Goal: Task Accomplishment & Management: Manage account settings

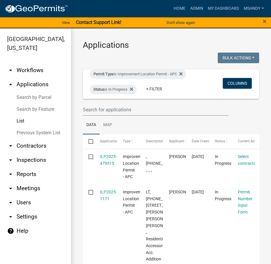
select select "3: 100"
click at [29, 97] on link "Search by Parcel" at bounding box center [35, 98] width 71 height 12
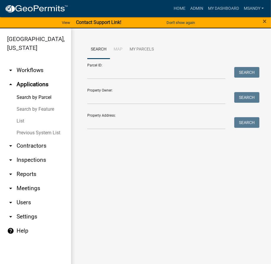
click at [18, 120] on link "List" at bounding box center [35, 121] width 71 height 12
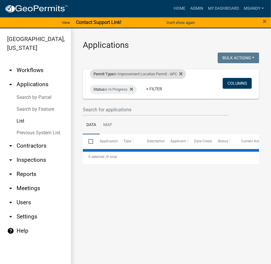
select select "3: 100"
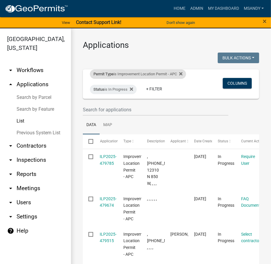
click at [115, 76] on div "Permit Type is Improvement Location Permit - APC" at bounding box center [138, 73] width 96 height 9
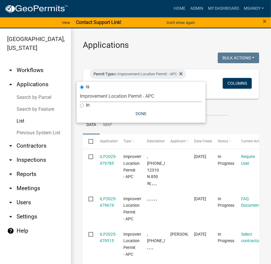
click at [104, 96] on select "Select an option [DATE] Copy Of - Subdivision Plat Application - APC APC Addres…" at bounding box center [141, 96] width 122 height 12
select select "3427ce69-dd60-48e9-9c61-df468703f65e"
click at [80, 90] on select "Select an option [DATE] Copy Of - Subdivision Plat Application - APC APC Addres…" at bounding box center [141, 96] width 122 height 12
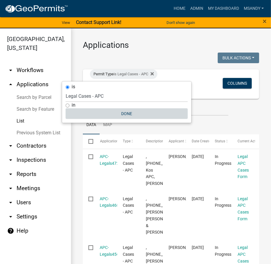
click at [124, 110] on button "Done" at bounding box center [127, 114] width 122 height 11
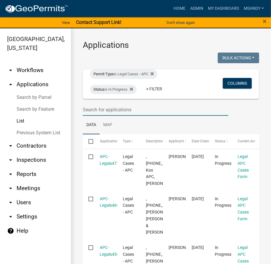
drag, startPoint x: 125, startPoint y: 106, endPoint x: 119, endPoint y: 106, distance: 6.5
click at [125, 106] on input "text" at bounding box center [155, 110] width 145 height 12
type input "[PERSON_NAME]"
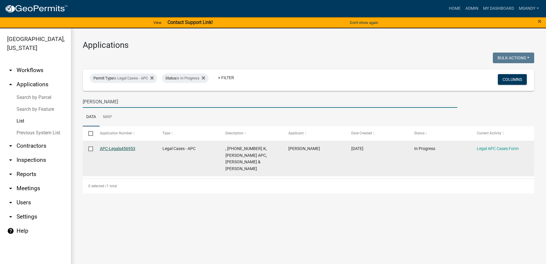
click at [126, 149] on link "APC-Legals456953" at bounding box center [117, 148] width 35 height 5
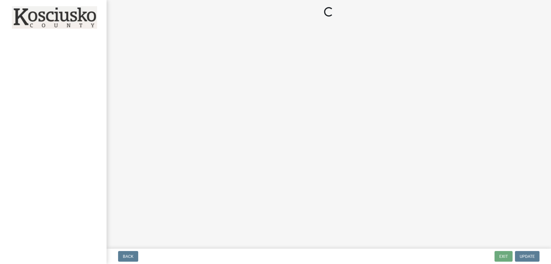
select select "36428df0-c142-4410-ae7d-38c1187f24f0"
select select "252b2e06-3493-4c12-9793-c41fa11d0633"
select select "9e119c97-e3d2-475a-b64f-addea3b4877a"
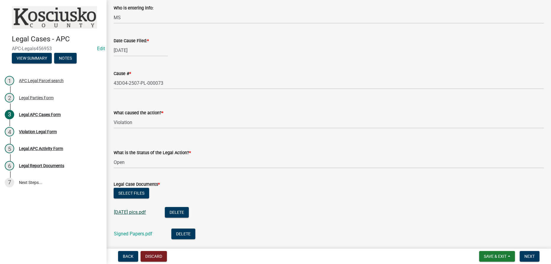
scroll to position [107, 0]
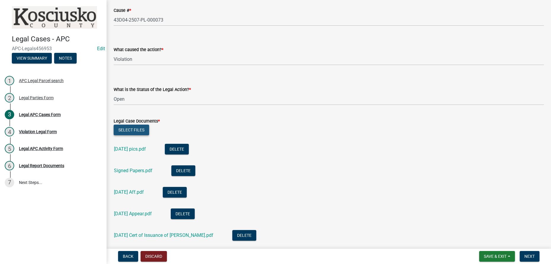
click at [135, 131] on button "Select files" at bounding box center [131, 130] width 35 height 11
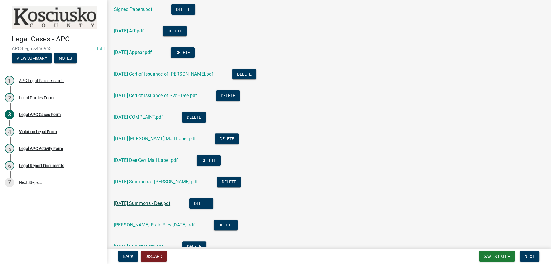
scroll to position [388, 0]
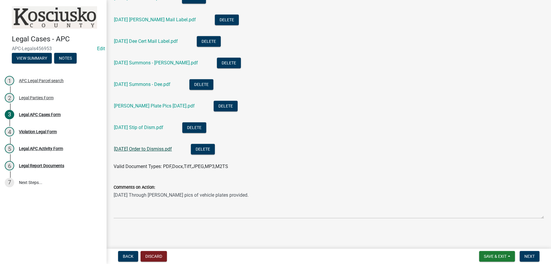
click at [154, 148] on link "2025 09 15 Order to Dismiss.pdf" at bounding box center [143, 149] width 58 height 6
click at [271, 255] on span "Next" at bounding box center [529, 256] width 10 height 5
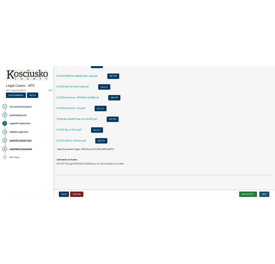
scroll to position [0, 0]
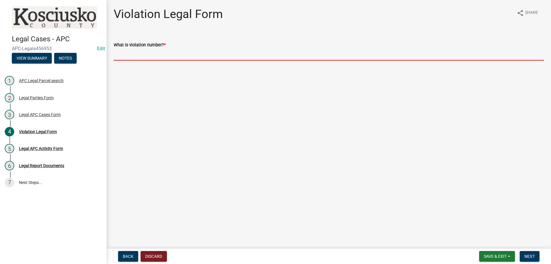
click at [155, 53] on input "What is violation number? *" at bounding box center [329, 54] width 430 height 12
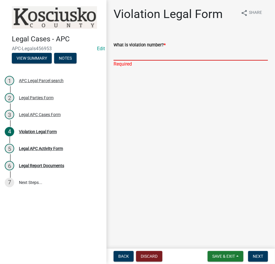
click at [148, 54] on input "What is violation number? *" at bounding box center [191, 54] width 154 height 12
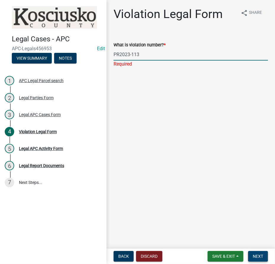
type input "PR2023-113"
click at [255, 257] on span "Next" at bounding box center [258, 256] width 10 height 5
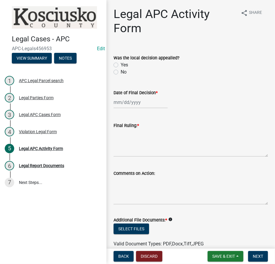
click at [121, 73] on label "No" at bounding box center [124, 72] width 6 height 7
click at [121, 72] on input "No" at bounding box center [123, 71] width 4 height 4
radio input "true"
select select "9"
select select "2025"
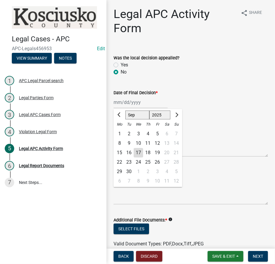
click at [120, 105] on div "Jan Feb Mar Apr May Jun Jul Aug Sep Oct Nov Dec 1525 1526 1527 1528 1529 1530 1…" at bounding box center [141, 102] width 54 height 12
click at [136, 155] on div "17" at bounding box center [138, 152] width 9 height 9
type input "[DATE]"
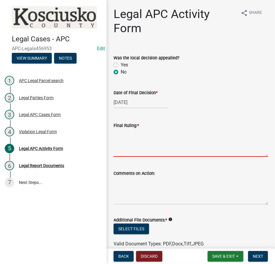
click at [133, 147] on textarea "Final Ruling: *" at bounding box center [191, 143] width 154 height 28
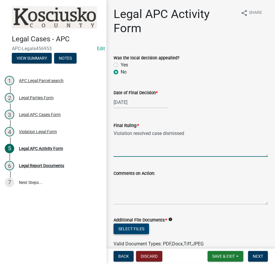
type textarea "Violation resolved case dismissed"
click at [122, 226] on button "Select files" at bounding box center [131, 229] width 35 height 11
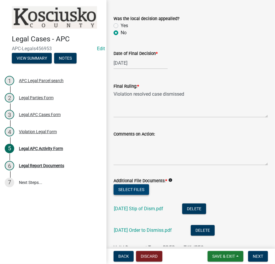
scroll to position [72, 0]
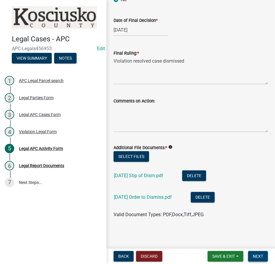
click at [254, 258] on span "Next" at bounding box center [258, 256] width 10 height 5
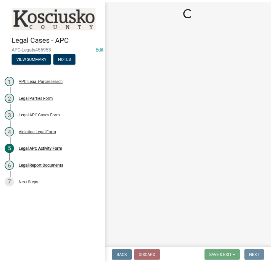
scroll to position [0, 0]
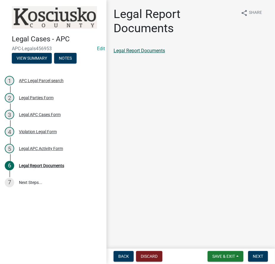
click at [155, 51] on link "Legal Report Documents" at bounding box center [139, 51] width 51 height 6
click at [266, 256] on button "Next" at bounding box center [258, 256] width 20 height 11
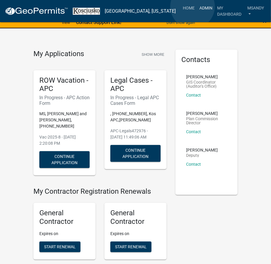
click at [197, 7] on link "Admin" at bounding box center [206, 7] width 18 height 11
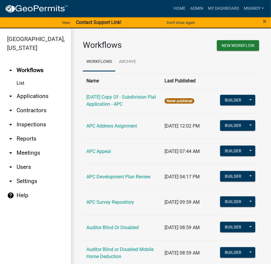
click at [39, 95] on link "arrow_drop_down Applications" at bounding box center [35, 96] width 71 height 14
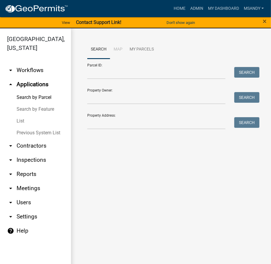
click at [24, 123] on link "List" at bounding box center [35, 121] width 71 height 12
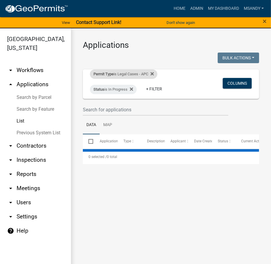
click at [130, 75] on div "Permit Type is Legal Cases - APC" at bounding box center [123, 73] width 67 height 9
select select "3427ce69-dd60-48e9-9c61-df468703f65e"
select select "3: 100"
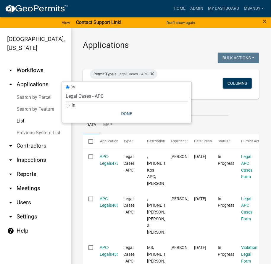
click at [117, 98] on select "Select an option [DATE] Copy Of - Subdivision Plat Application - APC APC Addres…" at bounding box center [127, 96] width 122 height 12
select select "ee05404c-412e-45f2-b97c-18b8e0880f09"
click at [76, 90] on select "Select an option [DATE] Copy Of - Subdivision Plat Application - APC APC Addres…" at bounding box center [127, 96] width 122 height 12
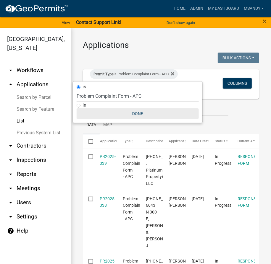
click at [139, 111] on button "Done" at bounding box center [138, 114] width 122 height 11
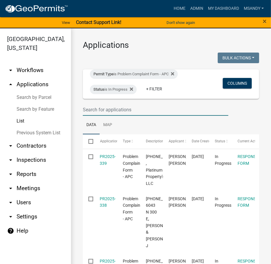
click at [143, 107] on input "text" at bounding box center [155, 110] width 145 height 12
type input "[PERSON_NAME]"
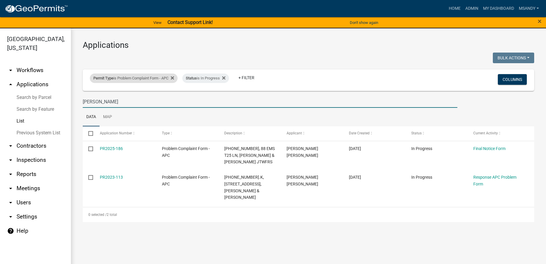
click at [159, 79] on div "Permit Type is Problem Complaint Form - APC" at bounding box center [134, 78] width 88 height 9
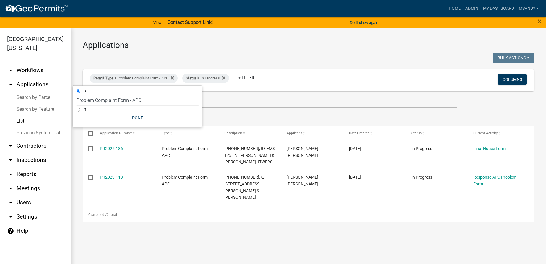
click at [132, 101] on select "Select an option [DATE] Copy Of - Subdivision Plat Application - APC APC Addres…" at bounding box center [138, 100] width 122 height 12
select select "a2c991f8-68ce-43d3-971c-57015753063b"
click at [80, 94] on select "Select an option [DATE] Copy Of - Subdivision Plat Application - APC APC Addres…" at bounding box center [138, 100] width 122 height 12
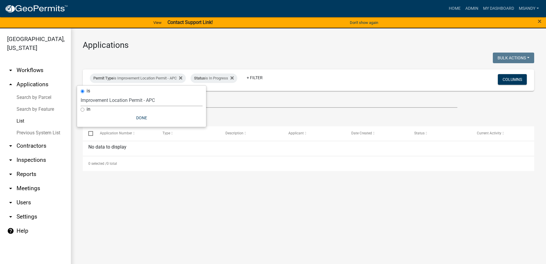
click at [37, 96] on link "Search by Parcel" at bounding box center [35, 98] width 71 height 12
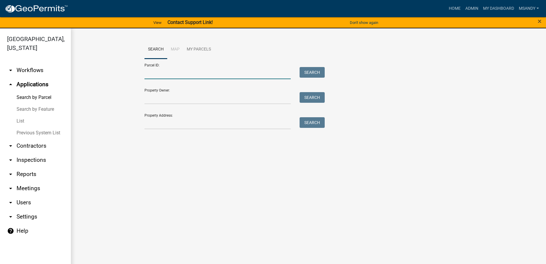
click at [226, 72] on input "Parcel ID:" at bounding box center [218, 73] width 146 height 12
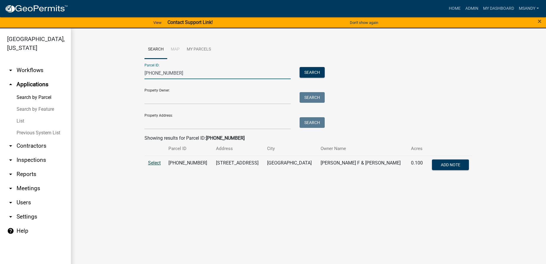
type input "[PHONE_NUMBER]"
click at [149, 164] on span "Select" at bounding box center [154, 163] width 13 height 6
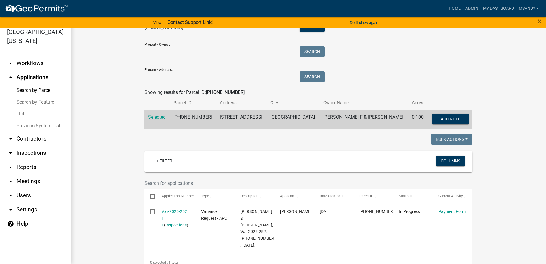
scroll to position [80, 0]
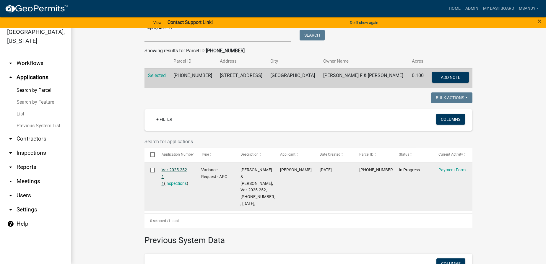
click at [173, 171] on link "Var-2025-252 1 1" at bounding box center [174, 177] width 25 height 18
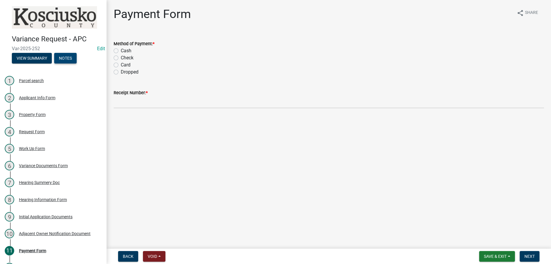
click at [66, 59] on button "Notes" at bounding box center [65, 58] width 22 height 11
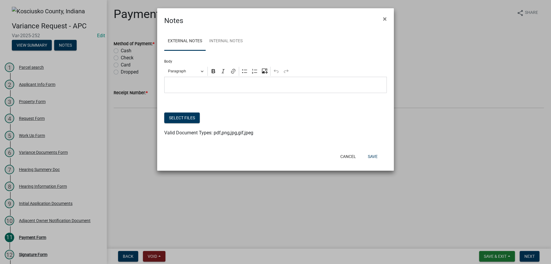
click at [221, 85] on p "Editor editing area: main. Press Alt+0 for help." at bounding box center [275, 85] width 216 height 7
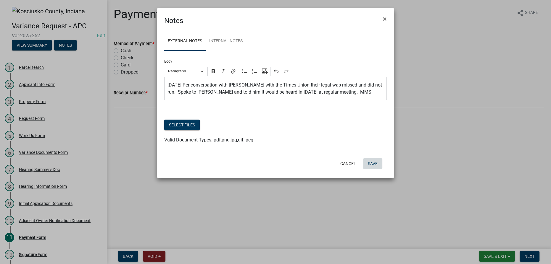
click at [275, 165] on button "Save" at bounding box center [372, 163] width 19 height 11
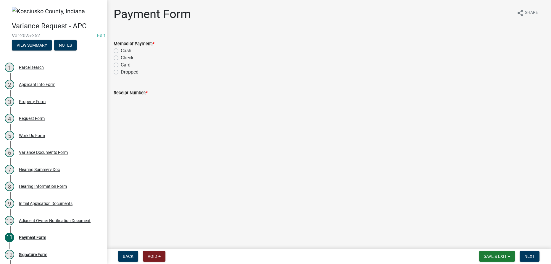
click at [275, 257] on div "Back Void Withdraw Lock Expire Void Save & Exit Save Save & Exit Next" at bounding box center [328, 256] width 435 height 11
click at [275, 255] on span "Save & Exit" at bounding box center [494, 256] width 23 height 5
click at [275, 240] on button "Save & Exit" at bounding box center [490, 241] width 47 height 14
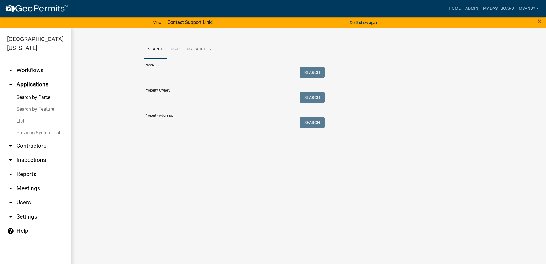
click at [20, 120] on link "List" at bounding box center [35, 121] width 71 height 12
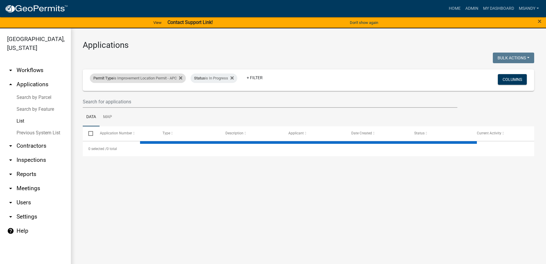
select select "3: 100"
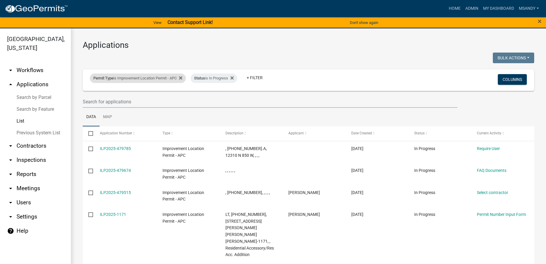
click at [117, 76] on div "Permit Type is Improvement Location Permit - APC" at bounding box center [138, 78] width 96 height 9
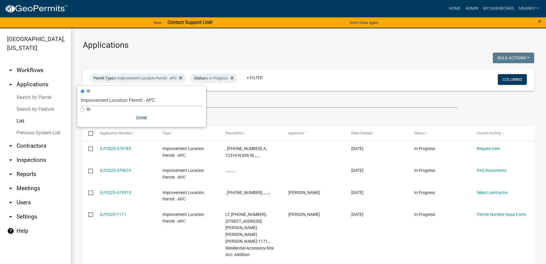
click at [123, 101] on select "Select an option [DATE] Copy Of - Subdivision Plat Application - APC APC Addres…" at bounding box center [142, 100] width 122 height 12
select select "a295c384-4ab8-4250-9ebd-40535d816693"
click at [81, 94] on select "Select an option [DATE] Copy Of - Subdivision Plat Application - APC APC Addres…" at bounding box center [142, 100] width 122 height 12
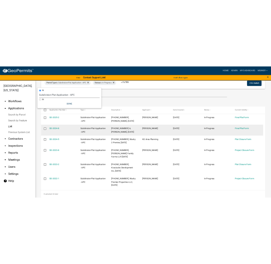
scroll to position [50, 0]
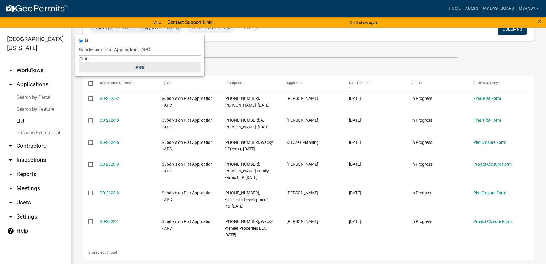
click at [137, 66] on button "Done" at bounding box center [140, 67] width 122 height 11
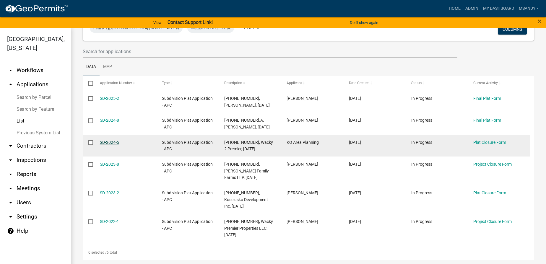
click at [112, 141] on link "SD-2024-5" at bounding box center [109, 142] width 19 height 5
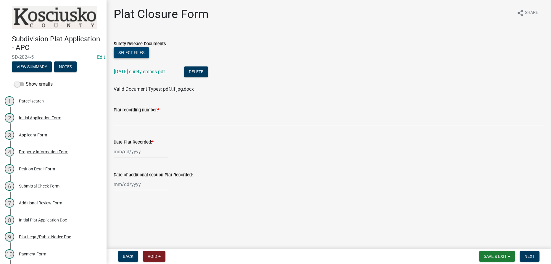
click at [135, 55] on button "Select files" at bounding box center [131, 52] width 35 height 11
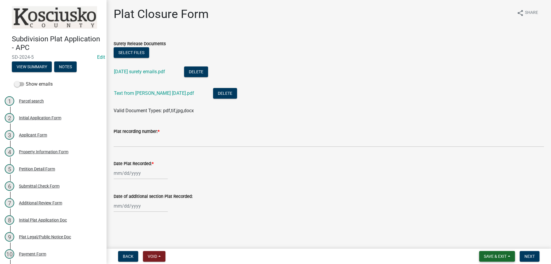
click at [275, 257] on span "Save & Exit" at bounding box center [494, 256] width 23 height 5
click at [275, 243] on button "Save & Exit" at bounding box center [490, 241] width 47 height 14
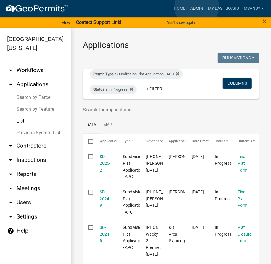
click at [197, 7] on link "Admin" at bounding box center [197, 8] width 18 height 11
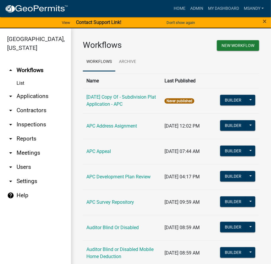
click at [33, 94] on link "arrow_drop_down Applications" at bounding box center [35, 96] width 71 height 14
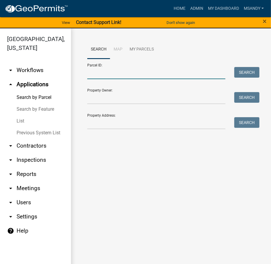
click at [95, 73] on input "Parcel ID:" at bounding box center [156, 73] width 138 height 12
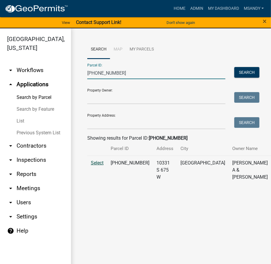
type input "[PHONE_NUMBER]"
click at [96, 166] on span "Select" at bounding box center [97, 163] width 13 height 6
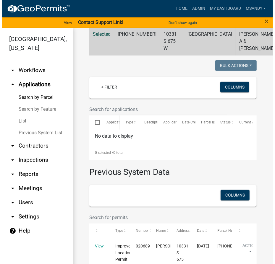
scroll to position [181, 0]
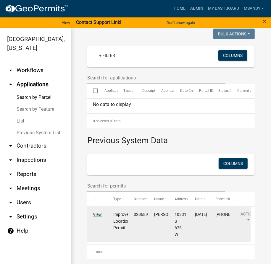
click at [97, 214] on link "View" at bounding box center [97, 214] width 9 height 5
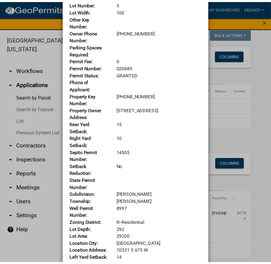
scroll to position [0, 0]
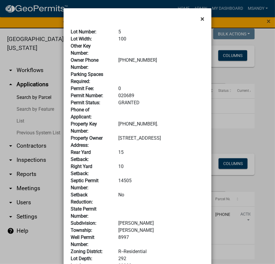
click at [200, 18] on span "×" at bounding box center [202, 19] width 4 height 8
